Goal: Transaction & Acquisition: Purchase product/service

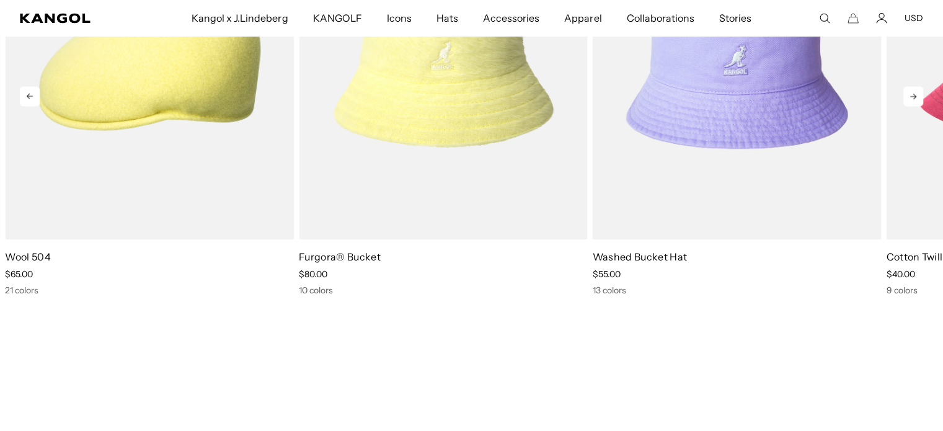
scroll to position [0, 255]
click at [918, 94] on icon at bounding box center [913, 96] width 20 height 20
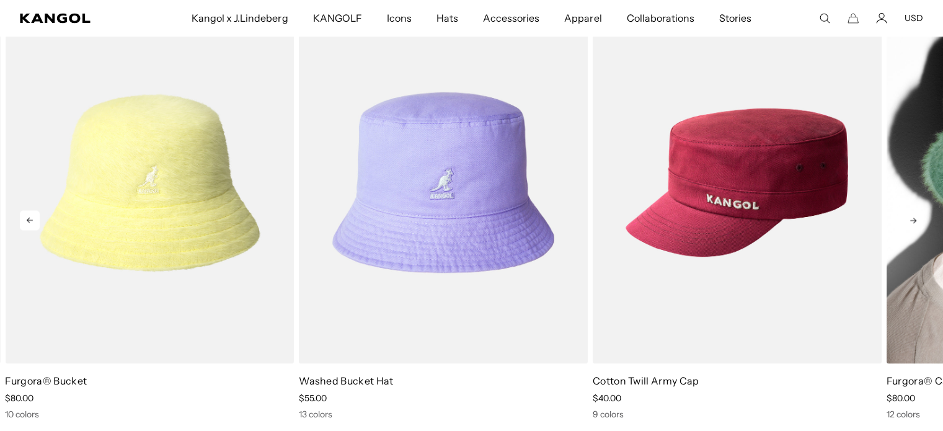
scroll to position [0, 0]
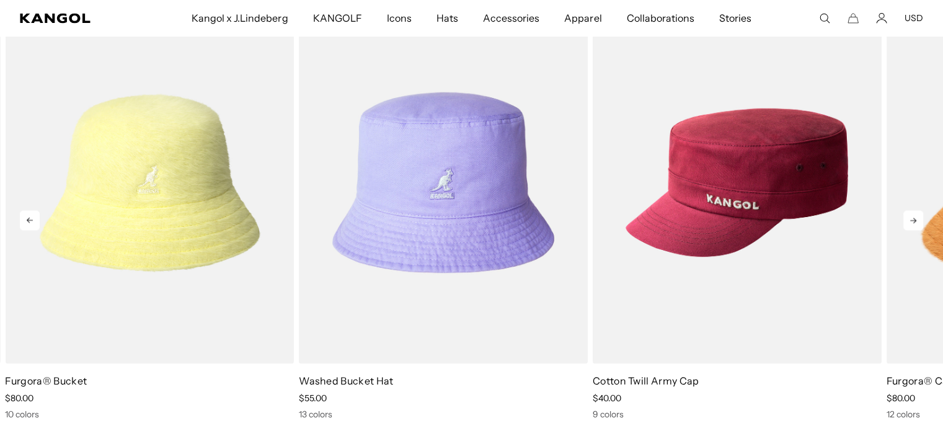
click at [918, 216] on icon at bounding box center [913, 220] width 20 height 20
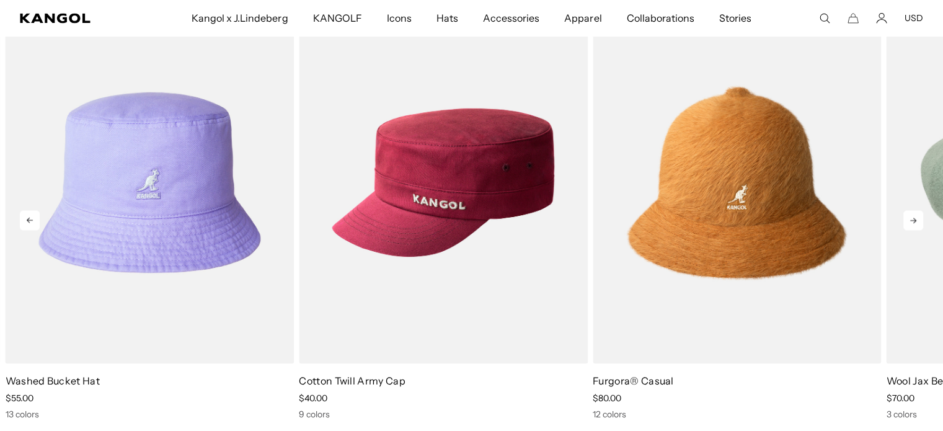
scroll to position [0, 255]
click at [918, 216] on icon at bounding box center [913, 220] width 20 height 20
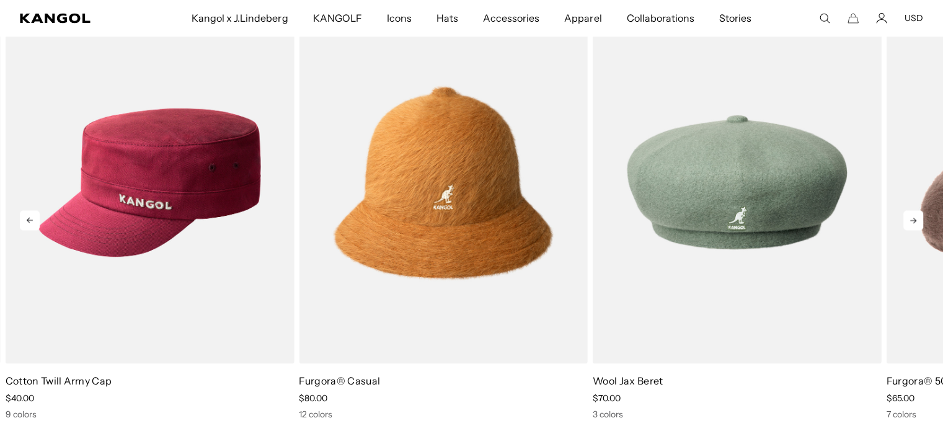
scroll to position [0, 0]
click at [917, 216] on icon at bounding box center [913, 220] width 20 height 20
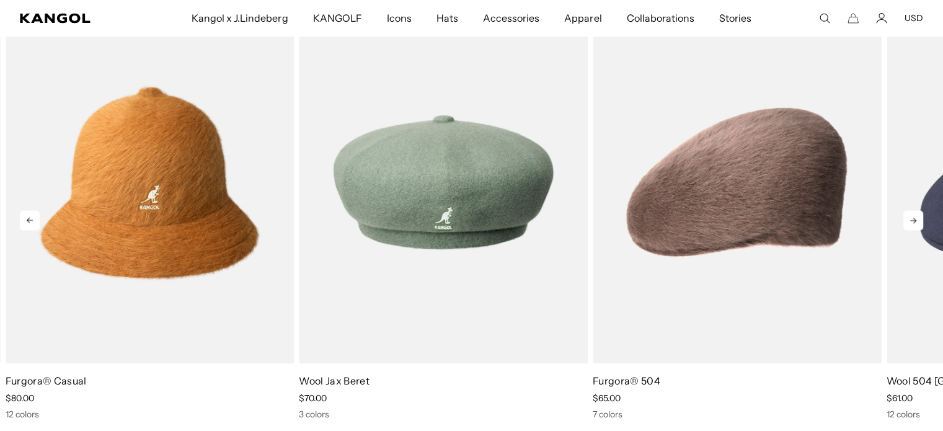
scroll to position [0, 255]
click at [917, 216] on icon at bounding box center [913, 220] width 20 height 20
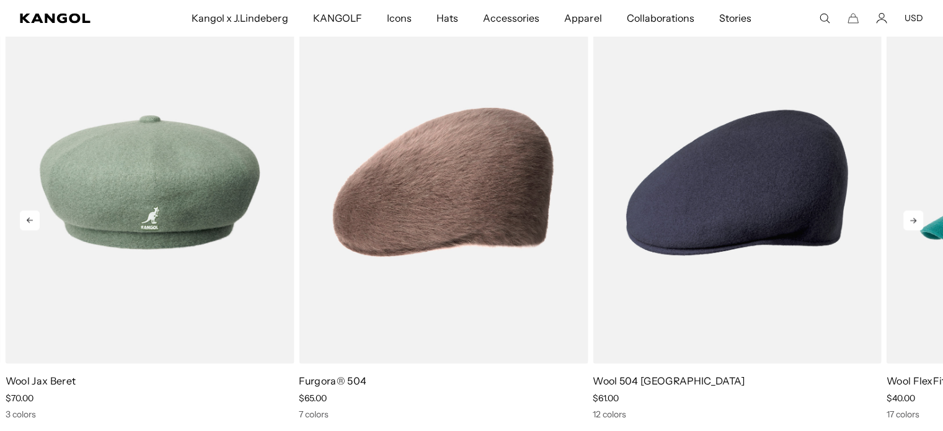
click at [917, 216] on icon at bounding box center [913, 220] width 20 height 20
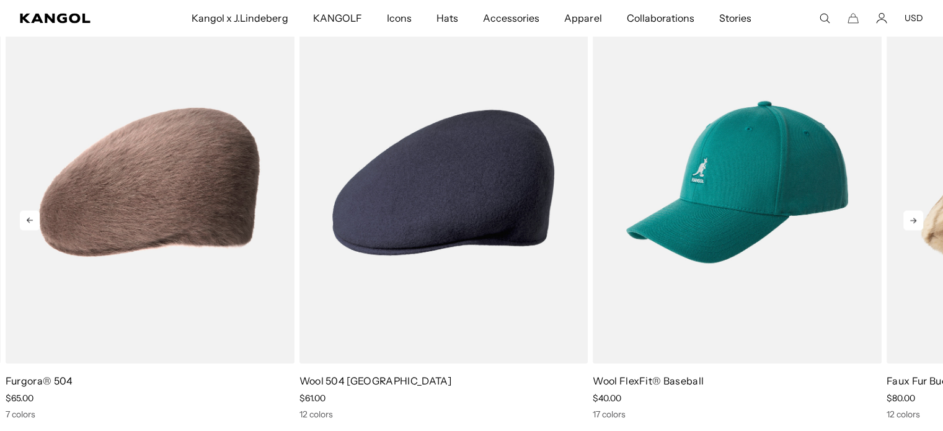
click at [917, 216] on icon at bounding box center [913, 220] width 20 height 20
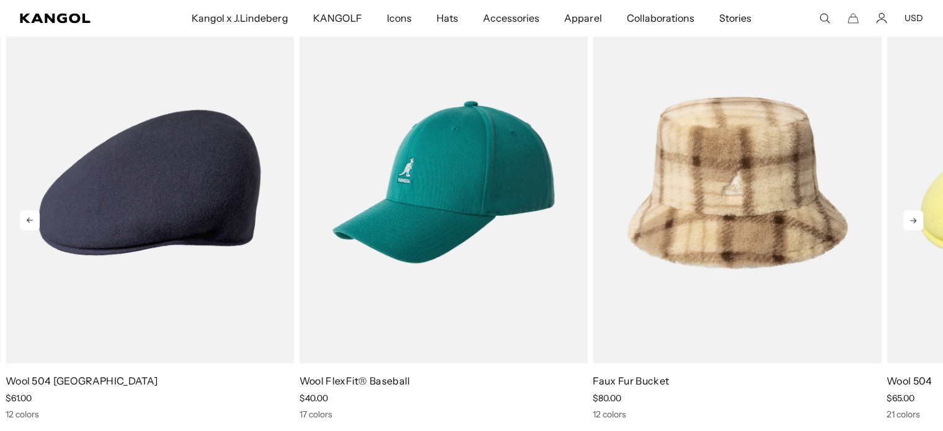
scroll to position [0, 0]
click at [917, 216] on icon at bounding box center [913, 220] width 20 height 20
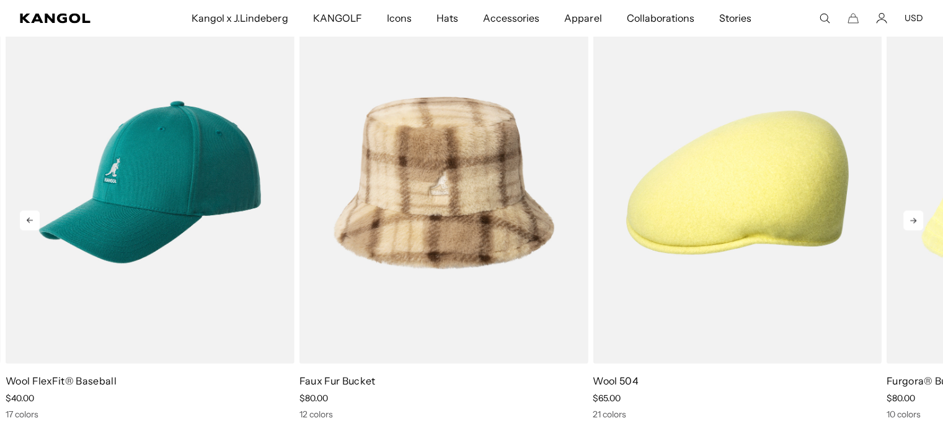
click at [917, 216] on icon at bounding box center [913, 220] width 20 height 20
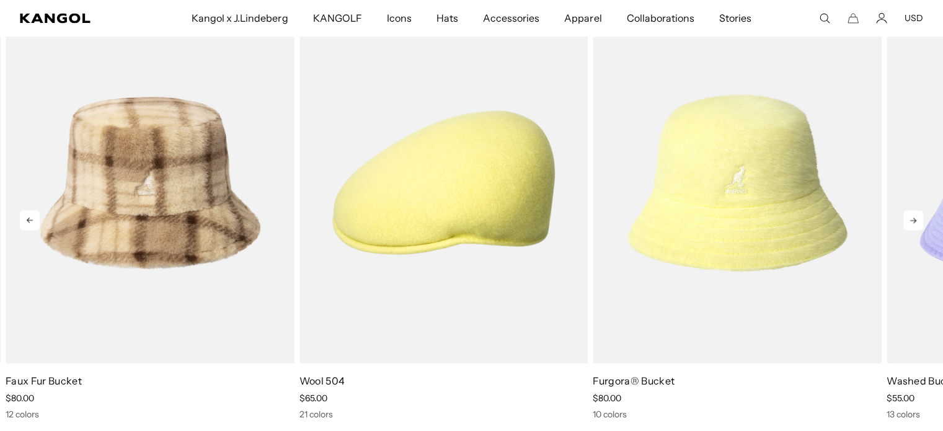
scroll to position [0, 255]
click at [917, 216] on icon at bounding box center [913, 220] width 20 height 20
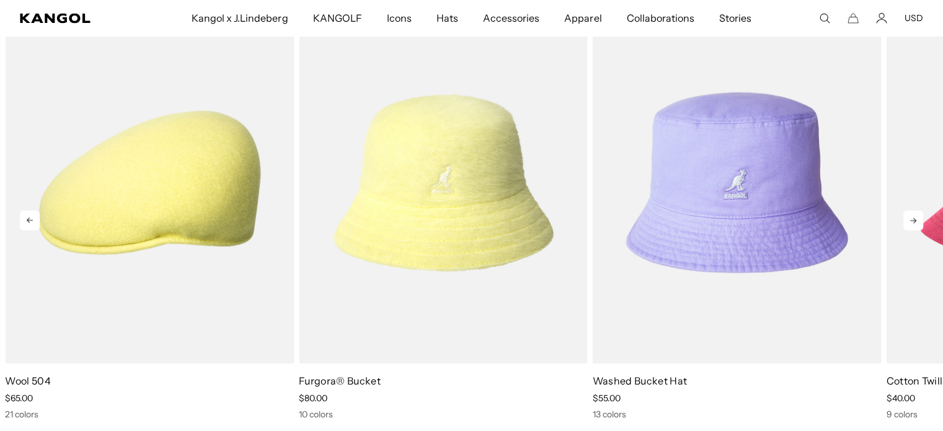
click at [917, 216] on icon at bounding box center [913, 220] width 20 height 20
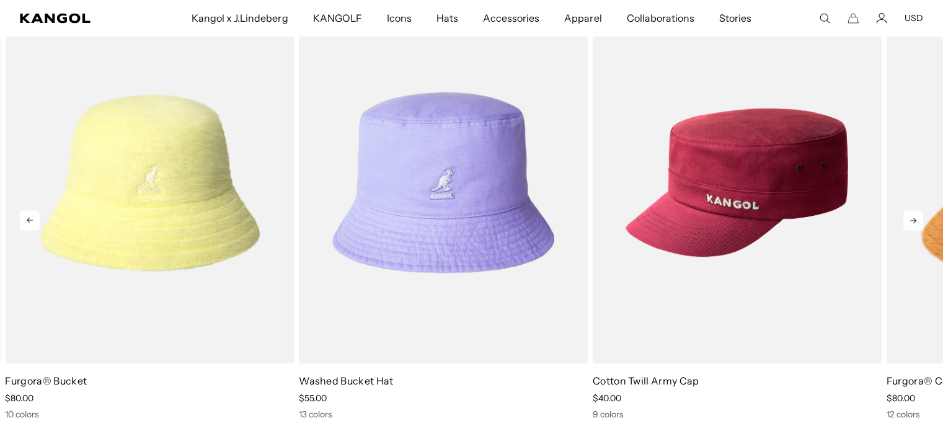
click at [917, 216] on icon at bounding box center [913, 220] width 20 height 20
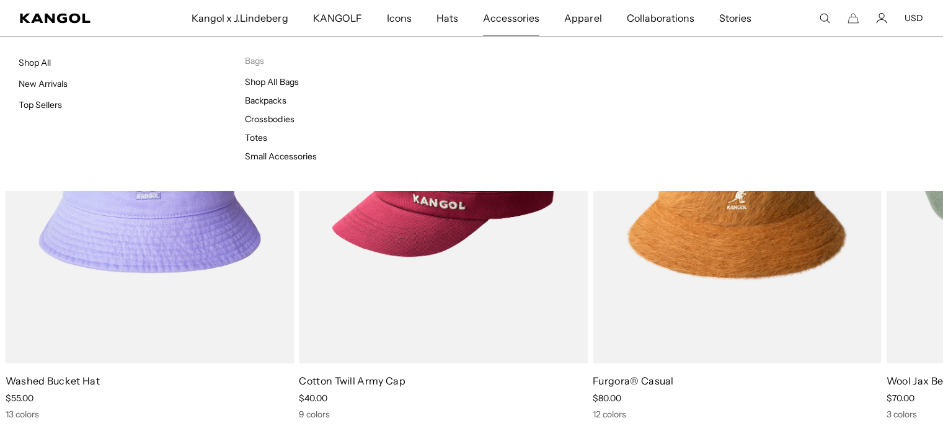
scroll to position [0, 0]
click at [33, 59] on link "Shop All" at bounding box center [35, 62] width 32 height 11
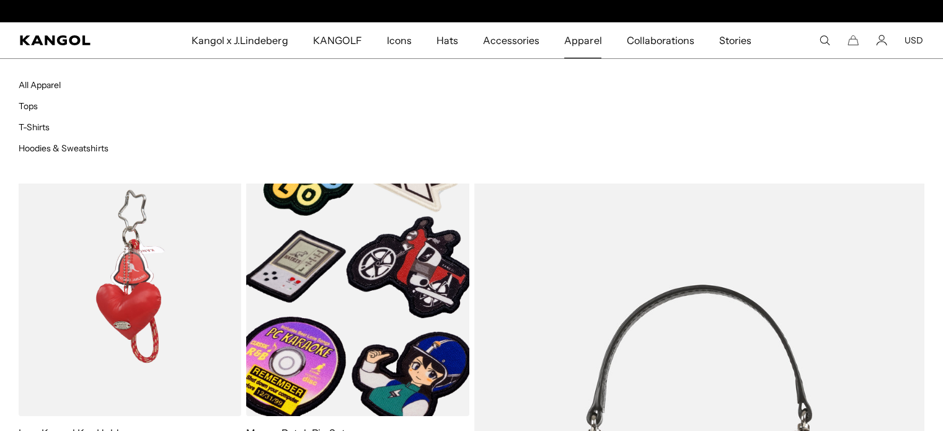
scroll to position [0, 255]
click at [584, 43] on span "Apparel" at bounding box center [582, 40] width 37 height 36
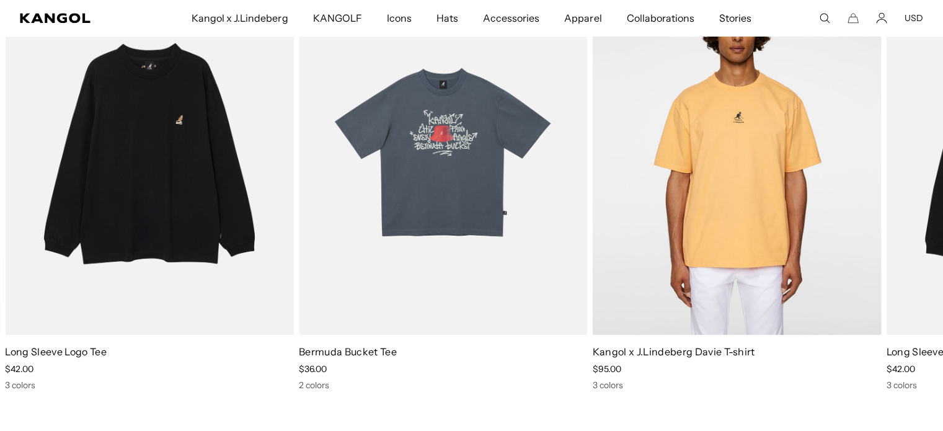
scroll to position [0, 255]
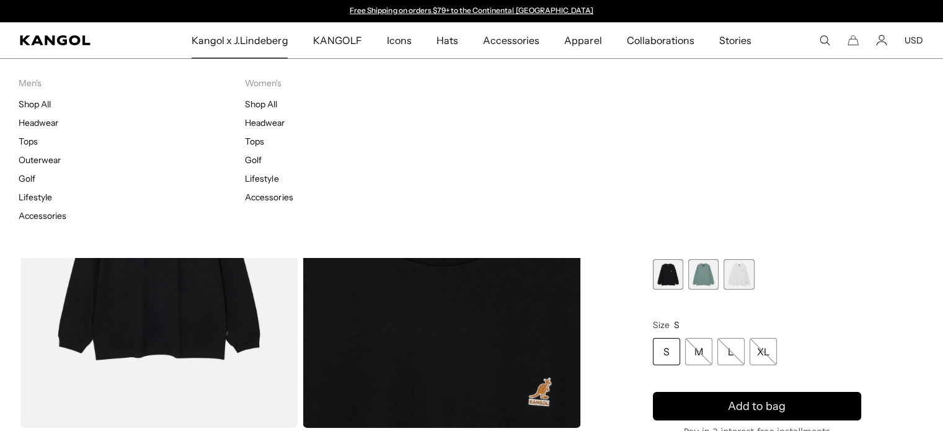
click at [256, 42] on span "Kangol x J.Lindeberg" at bounding box center [240, 40] width 97 height 36
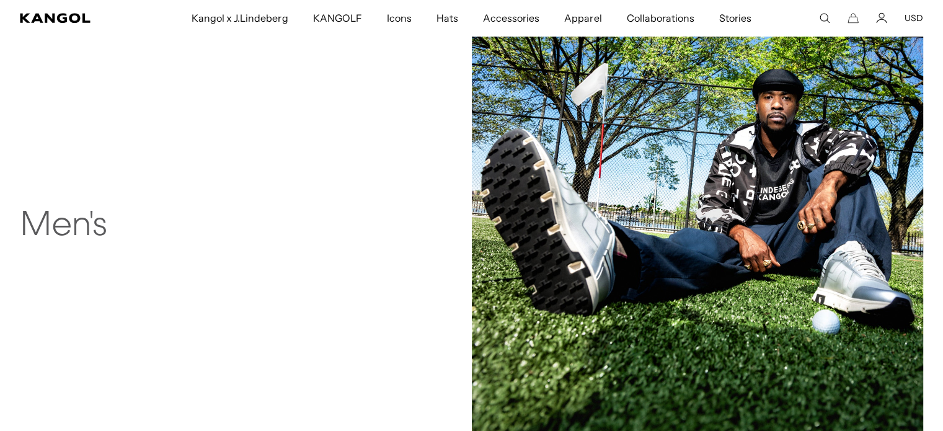
scroll to position [1054, 0]
click at [734, 143] on img at bounding box center [698, 219] width 452 height 452
